Goal: Information Seeking & Learning: Learn about a topic

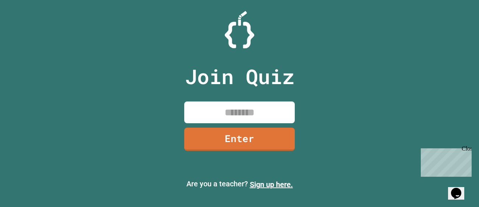
click at [238, 109] on input at bounding box center [239, 112] width 111 height 22
type input "*"
type input "********"
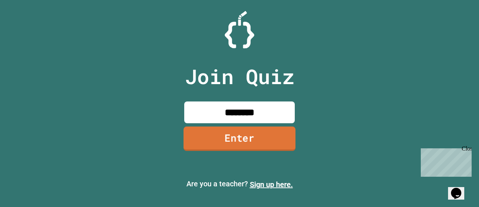
click at [261, 145] on link "Enter" at bounding box center [240, 138] width 112 height 24
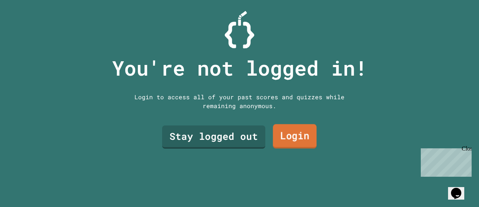
click at [291, 137] on link "Login" at bounding box center [295, 136] width 44 height 24
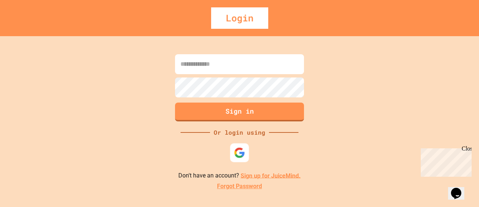
click at [244, 153] on img at bounding box center [239, 152] width 11 height 11
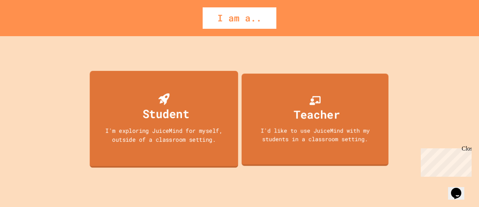
click at [171, 99] on div "Student" at bounding box center [164, 107] width 51 height 29
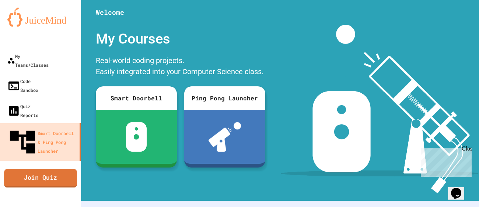
click at [59, 169] on link "Join Quiz" at bounding box center [40, 178] width 73 height 18
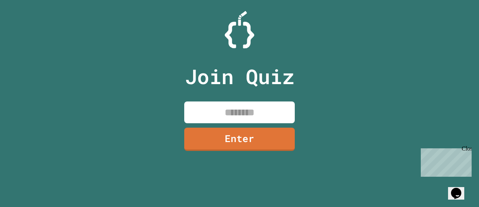
click at [222, 109] on input at bounding box center [239, 112] width 111 height 22
type input "********"
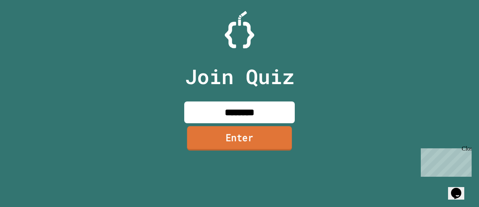
click at [260, 143] on link "Enter" at bounding box center [239, 138] width 105 height 24
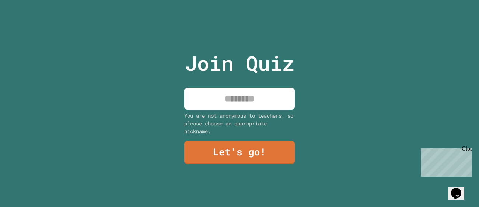
click at [248, 96] on input at bounding box center [239, 99] width 111 height 22
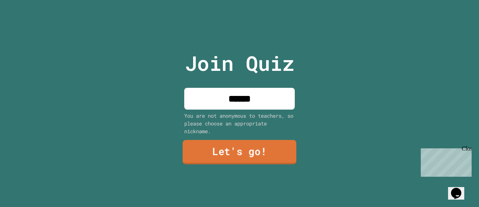
type input "******"
click at [232, 150] on link "Let's go!" at bounding box center [240, 152] width 114 height 24
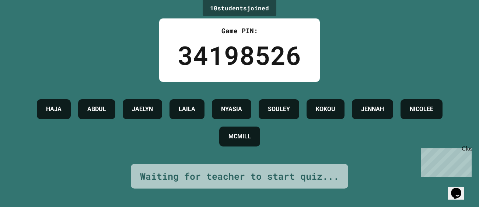
click at [470, 149] on div "Close" at bounding box center [466, 149] width 9 height 9
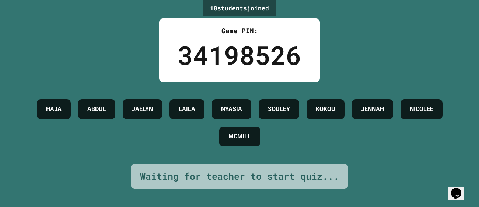
click at [336, 105] on h4 "KOKOU" at bounding box center [326, 109] width 20 height 9
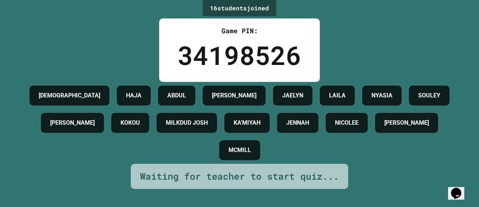
click at [124, 70] on div "16 student s joined Game PIN: 34198526 JAHVAUNI [PERSON_NAME] [PERSON_NAME] JAE…" at bounding box center [239, 103] width 479 height 207
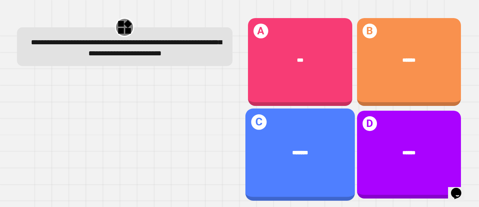
click at [327, 157] on div "*******" at bounding box center [300, 152] width 86 height 9
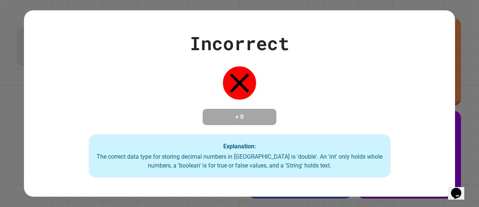
click at [284, 155] on div "Explanation: The correct data type for storing decimal numbers in [GEOGRAPHIC_D…" at bounding box center [240, 156] width 302 height 44
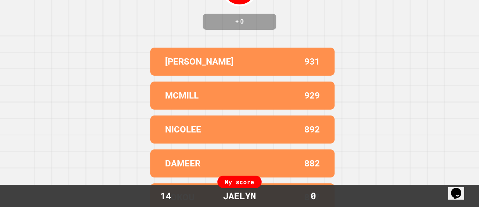
scroll to position [94, 0]
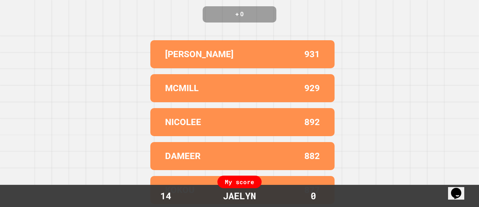
click at [325, 163] on div "DAMEER 882" at bounding box center [242, 156] width 184 height 28
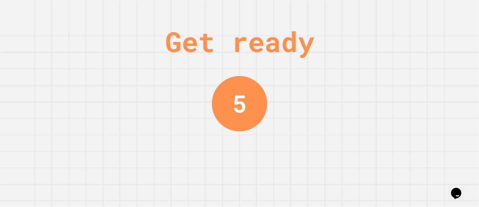
scroll to position [0, 0]
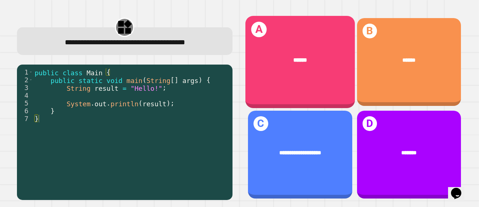
click at [278, 62] on div "******" at bounding box center [300, 60] width 86 height 9
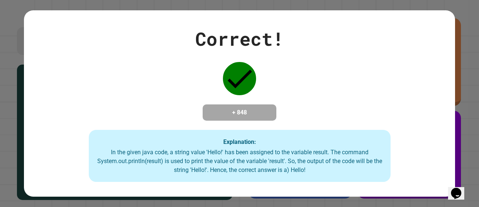
click at [254, 110] on h4 "+ 848" at bounding box center [239, 112] width 59 height 9
click at [310, 121] on div "Correct! + 848 Explanation: In the given java code, a string value 'Hello!' has…" at bounding box center [239, 103] width 431 height 157
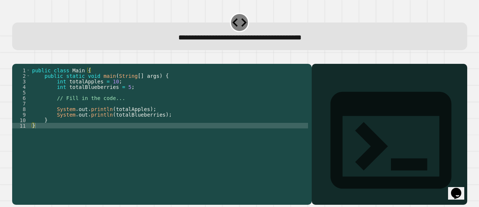
click at [70, 140] on div "public class Main { public static void main ( String [ ] args ) { int totalAppl…" at bounding box center [170, 130] width 278 height 127
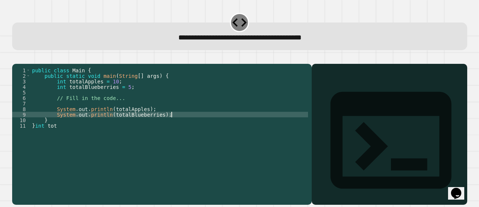
click at [246, 125] on div "public class Main { public static void main ( String [ ] args ) { int totalAppl…" at bounding box center [170, 130] width 278 height 127
click at [76, 134] on div "public class Main { public static void main ( String [ ] args ) { int totalAppl…" at bounding box center [170, 130] width 278 height 127
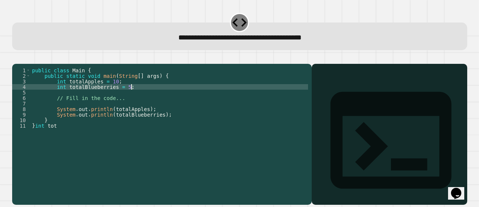
click at [131, 98] on div "public class Main { public static void main ( String [ ] args ) { int totalAppl…" at bounding box center [170, 130] width 278 height 127
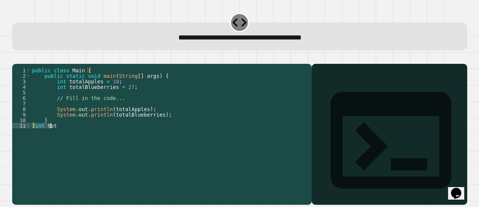
drag, startPoint x: 32, startPoint y: 136, endPoint x: 62, endPoint y: 137, distance: 30.3
click at [62, 137] on div "public class Main { public static void main ( String [ ] args ) { int totalAppl…" at bounding box center [170, 130] width 278 height 127
type textarea "********"
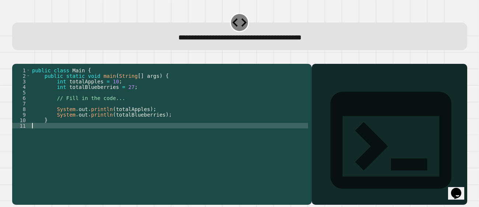
scroll to position [0, 0]
click at [16, 58] on button "button" at bounding box center [16, 58] width 0 height 0
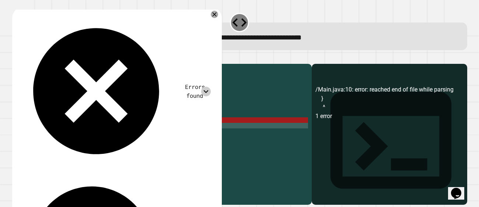
click at [211, 87] on icon at bounding box center [206, 92] width 10 height 10
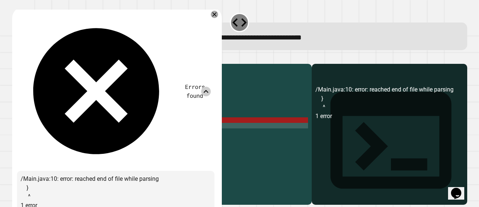
click at [211, 87] on icon at bounding box center [206, 92] width 10 height 10
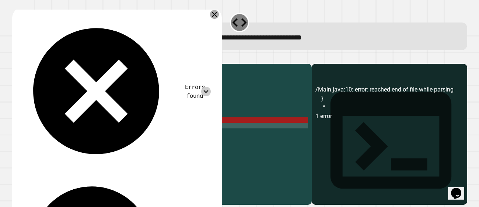
click at [217, 15] on icon at bounding box center [214, 14] width 5 height 5
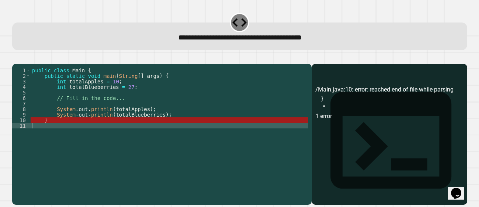
click at [175, 86] on div "public class Main { public static void main ( String [ ] args ) { int totalAppl…" at bounding box center [170, 130] width 278 height 127
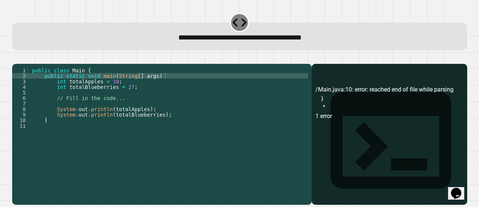
click at [16, 58] on icon "button" at bounding box center [16, 58] width 0 height 0
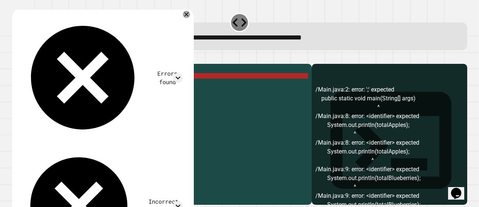
click at [172, 87] on div "public class Main { public static void main ( String [ ] args ) int totalApples…" at bounding box center [170, 130] width 278 height 127
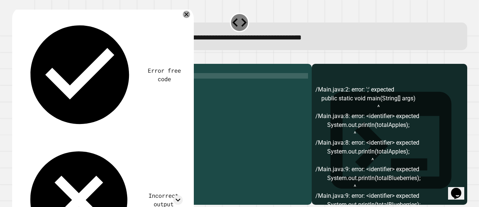
scroll to position [0, 9]
click at [16, 58] on icon "button" at bounding box center [16, 58] width 0 height 0
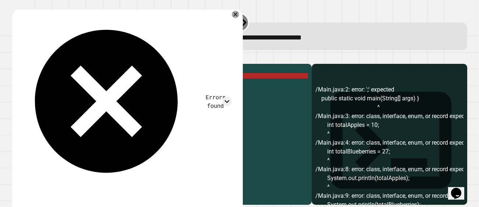
click at [155, 15] on div "Errors found /Main.java:2: error: ';' expected public static void main(String[]…" at bounding box center [126, 186] width 219 height 349
click at [239, 15] on icon at bounding box center [235, 14] width 9 height 9
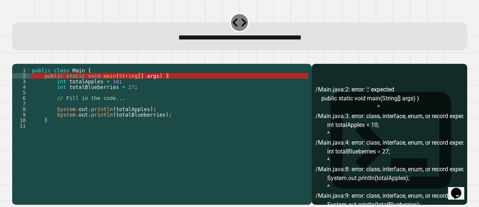
click at [31, 58] on icon "button" at bounding box center [31, 58] width 0 height 0
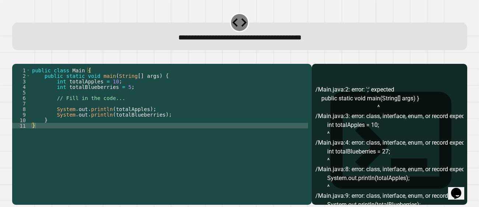
click at [130, 93] on div "public class Main { public static void main ( String [ ] args ) { int totalAppl…" at bounding box center [170, 125] width 278 height 116
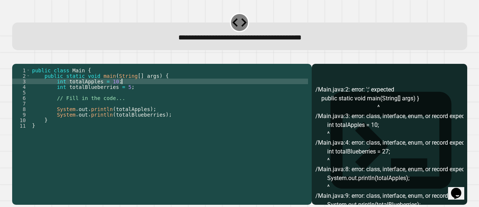
click at [131, 95] on div "public class Main { public static void main ( String [ ] args ) { int totalAppl…" at bounding box center [170, 130] width 278 height 127
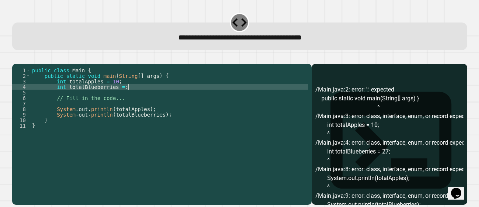
scroll to position [0, 7]
type textarea "**********"
click at [16, 58] on button "button" at bounding box center [16, 58] width 0 height 0
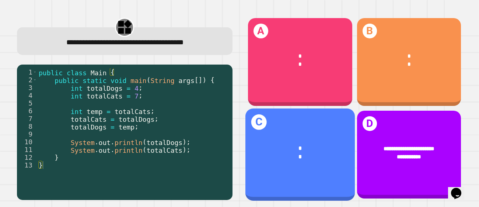
click at [320, 148] on div "*" at bounding box center [300, 148] width 86 height 9
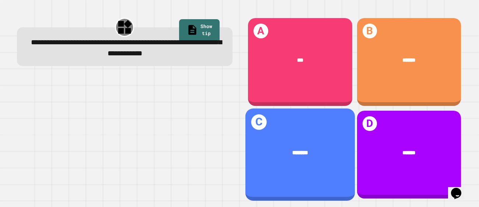
click at [265, 138] on div "*******" at bounding box center [301, 153] width 110 height 32
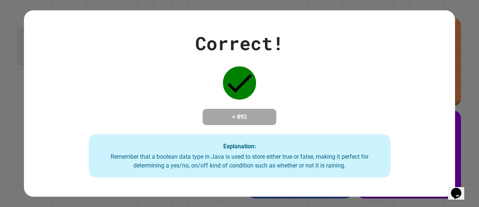
click at [235, 118] on h4 "+ 892" at bounding box center [239, 116] width 59 height 9
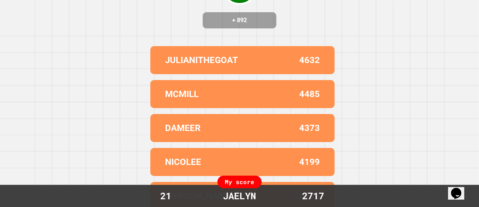
scroll to position [0, 0]
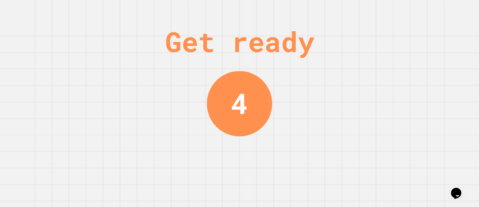
click at [223, 118] on div "4" at bounding box center [239, 103] width 65 height 65
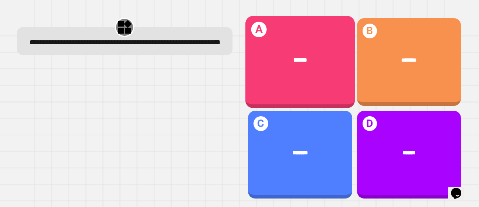
click at [294, 58] on span "******" at bounding box center [301, 60] width 14 height 6
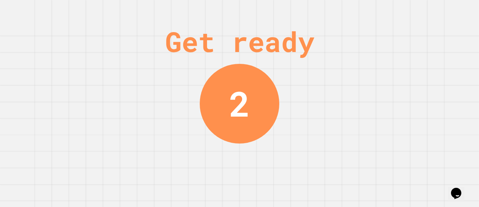
click at [213, 118] on div "2" at bounding box center [240, 104] width 80 height 80
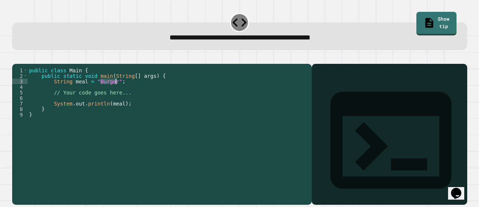
drag, startPoint x: 100, startPoint y: 90, endPoint x: 116, endPoint y: 90, distance: 16.6
click at [116, 90] on div "public class Main { public static void main ( String [ ] args ) { String meal =…" at bounding box center [168, 130] width 281 height 127
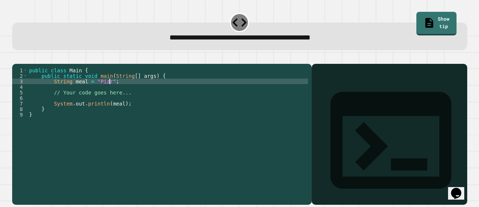
scroll to position [0, 6]
click at [22, 64] on icon "button" at bounding box center [21, 62] width 4 height 5
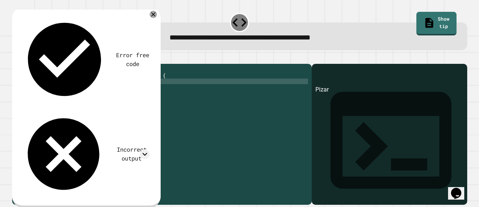
click at [22, 64] on icon "button" at bounding box center [21, 62] width 4 height 5
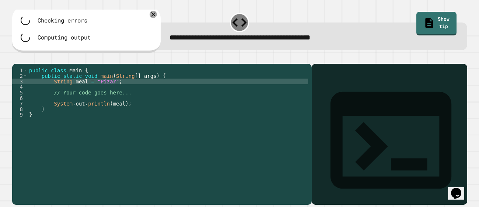
click at [114, 91] on div "public class Main { public static void main ( String [ ] args ) { String meal =…" at bounding box center [168, 130] width 281 height 127
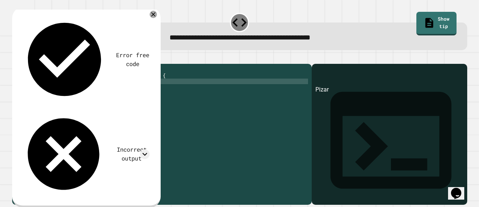
scroll to position [0, 6]
click at [117, 90] on div "public class Main { public static void main ( String [ ] args ) { String meal =…" at bounding box center [168, 130] width 281 height 127
click at [117, 91] on div "public class Main { public static void main ( String [ ] args ) { String meal =…" at bounding box center [168, 130] width 281 height 127
type textarea "**********"
click at [23, 64] on icon "button" at bounding box center [21, 62] width 4 height 5
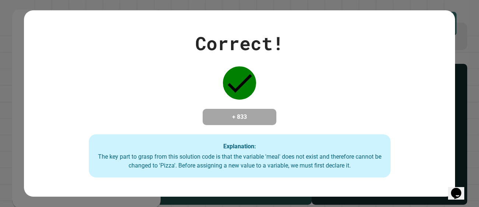
click at [0, 73] on div "Correct! + 833 Explanation: The key part to grasp from this solution code is th…" at bounding box center [239, 103] width 479 height 207
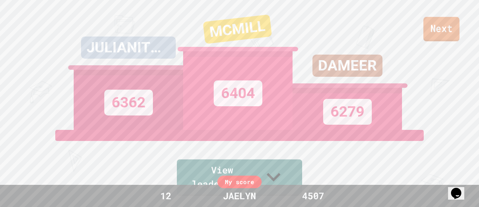
click at [447, 23] on link "Next" at bounding box center [442, 29] width 36 height 24
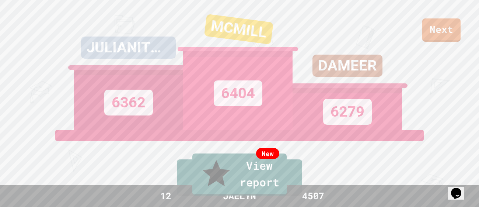
scroll to position [4, 0]
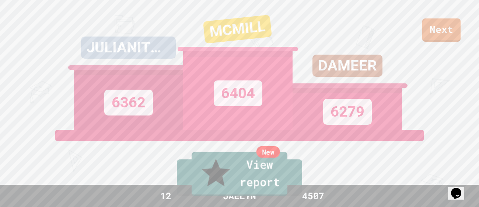
click at [278, 178] on link "New View report" at bounding box center [240, 174] width 96 height 44
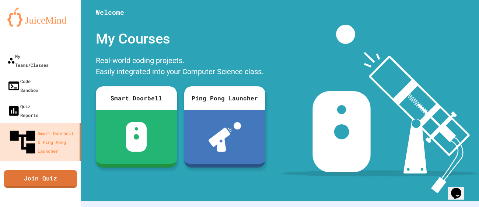
click at [159, 20] on div at bounding box center [280, 11] width 398 height 22
click at [166, 51] on div "My Courses" at bounding box center [180, 39] width 177 height 28
